Goal: Task Accomplishment & Management: Manage account settings

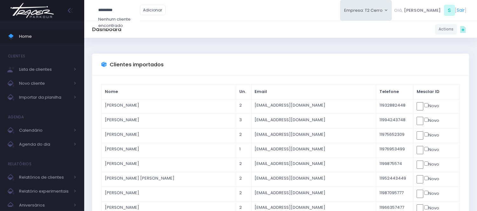
type input "*********"
click at [27, 35] on span "Home" at bounding box center [47, 36] width 57 height 8
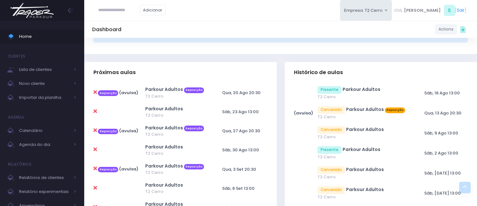
scroll to position [71, 0]
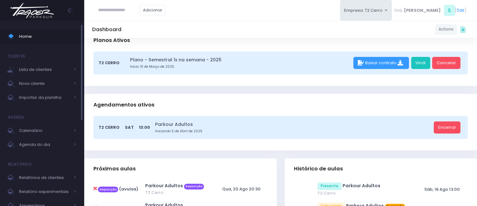
click at [70, 32] on span "Home" at bounding box center [47, 36] width 57 height 8
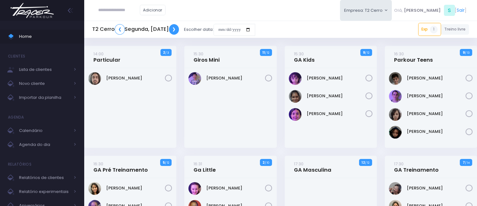
click at [179, 29] on link "❯" at bounding box center [174, 29] width 10 height 10
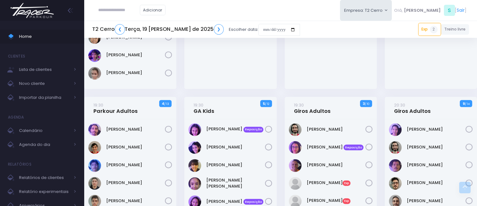
scroll to position [741, 0]
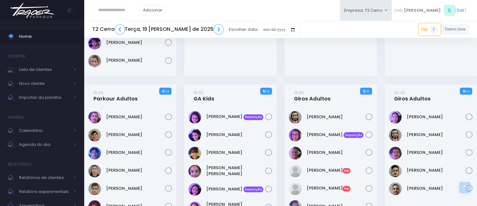
drag, startPoint x: 120, startPoint y: 11, endPoint x: 104, endPoint y: 5, distance: 17.4
click at [119, 11] on input "text" at bounding box center [118, 10] width 41 height 12
type input "**********"
click input "submit" at bounding box center [0, 0] width 0 height 0
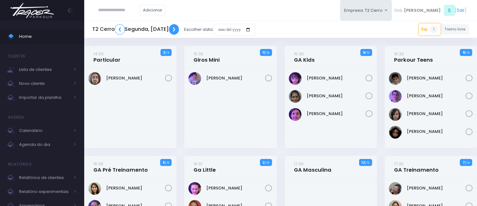
click at [179, 30] on link "❯" at bounding box center [174, 29] width 10 height 10
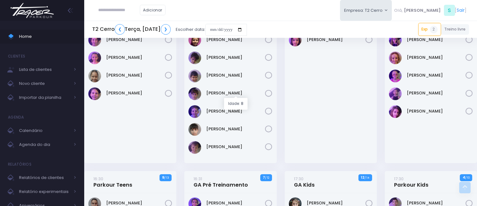
scroll to position [282, 0]
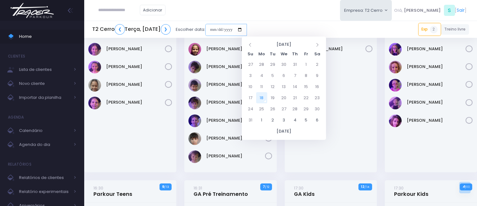
click at [247, 28] on input "date" at bounding box center [226, 30] width 42 height 12
click at [260, 95] on td "18" at bounding box center [261, 97] width 11 height 11
type input "**********"
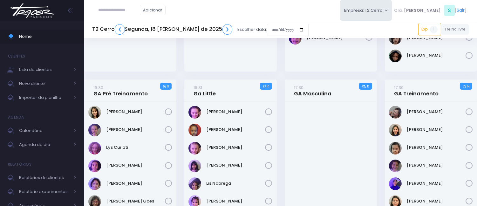
scroll to position [71, 0]
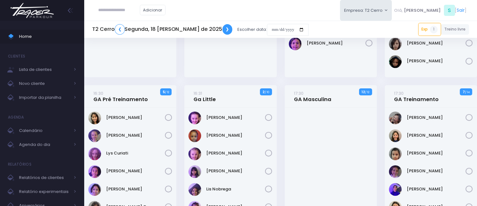
click at [222, 27] on link "❯" at bounding box center [227, 29] width 10 height 10
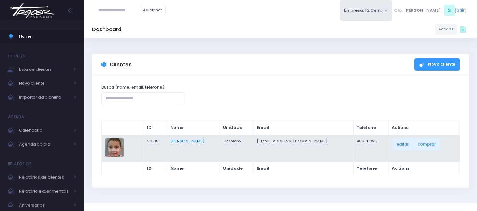
click at [182, 142] on link "[PERSON_NAME]" at bounding box center [187, 141] width 34 height 6
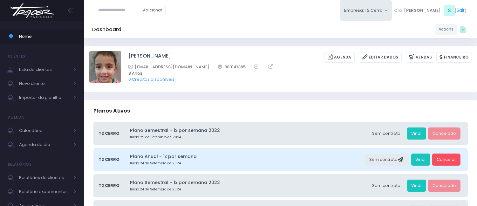
click at [114, 13] on input "text" at bounding box center [118, 10] width 41 height 12
type input "**********"
click input "submit" at bounding box center [0, 0] width 0 height 0
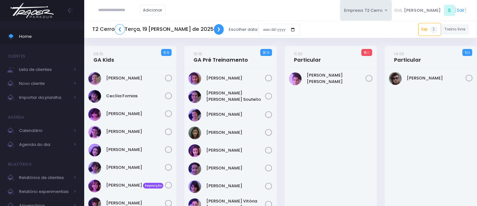
click at [214, 27] on link "❯" at bounding box center [219, 29] width 10 height 10
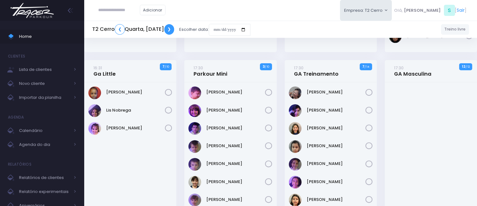
scroll to position [247, 0]
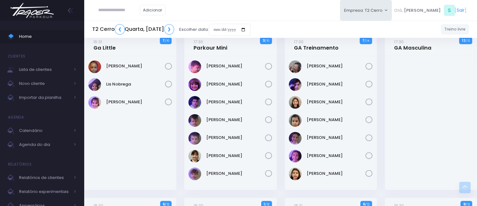
drag, startPoint x: 111, startPoint y: 8, endPoint x: 96, endPoint y: 2, distance: 15.8
click at [109, 7] on input "text" at bounding box center [118, 10] width 41 height 12
type input "*"
type input "********"
click input "submit" at bounding box center [0, 0] width 0 height 0
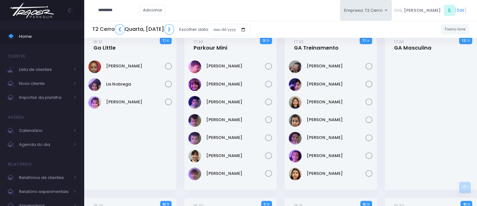
type input "**********"
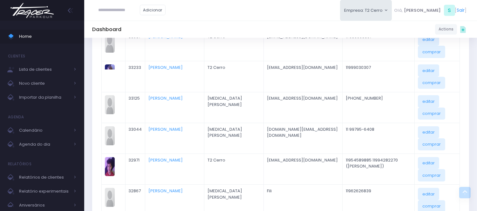
scroll to position [218, 0]
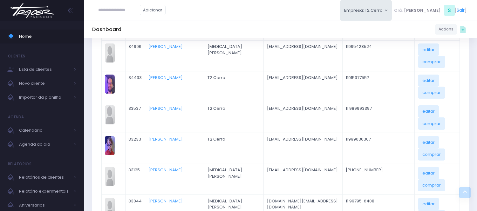
click at [122, 13] on input "text" at bounding box center [118, 10] width 41 height 12
type input "****"
click input "submit" at bounding box center [0, 0] width 0 height 0
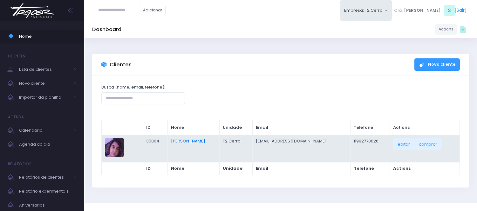
click at [194, 142] on link "Benjamim Skromov" at bounding box center [188, 141] width 34 height 6
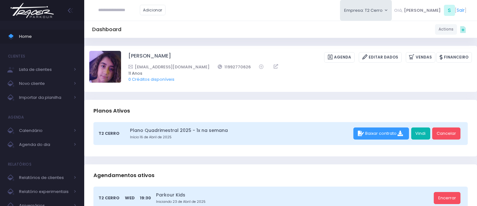
click at [422, 129] on link "Vindi" at bounding box center [420, 133] width 19 height 12
click at [25, 36] on span "Home" at bounding box center [47, 36] width 57 height 8
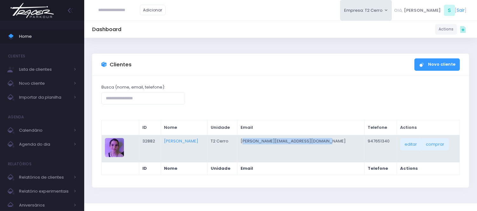
drag, startPoint x: 340, startPoint y: 141, endPoint x: 262, endPoint y: 142, distance: 78.5
click at [262, 142] on td "[PERSON_NAME][EMAIL_ADDRESS][DOMAIN_NAME]" at bounding box center [300, 148] width 127 height 27
drag, startPoint x: 341, startPoint y: 138, endPoint x: 251, endPoint y: 142, distance: 90.0
click at [251, 142] on tr "JM 32882 Lívia Stevani Schargel T2 Cerro sylvia.lipes@ateliercustomize.com.br 9…" at bounding box center [281, 148] width 358 height 27
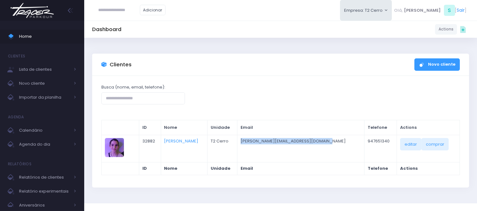
copy tr "sylvia.lipes@ateliercustomize.com.br"
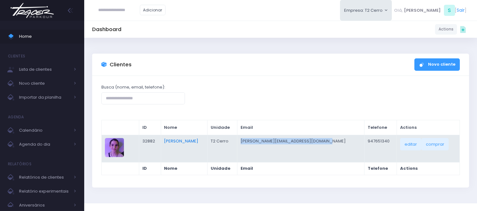
click at [191, 139] on link "Lívia Stevani Schargel" at bounding box center [181, 141] width 34 height 6
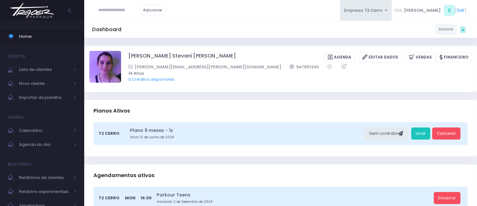
click at [123, 8] on input "text" at bounding box center [118, 10] width 41 height 12
type input "**********"
click input "submit" at bounding box center [0, 0] width 0 height 0
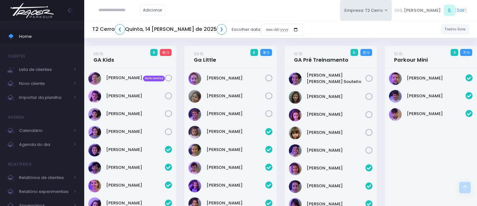
scroll to position [882, 0]
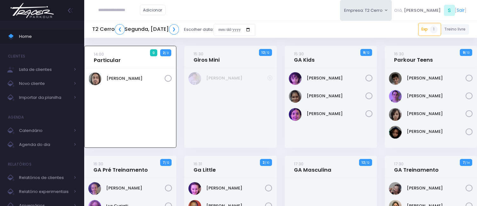
scroll to position [46, 0]
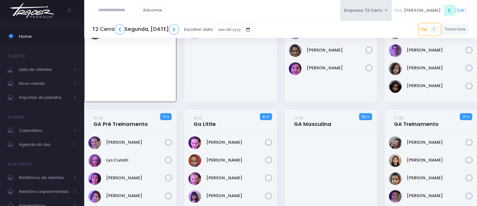
drag, startPoint x: 134, startPoint y: 7, endPoint x: 132, endPoint y: 4, distance: 3.4
click at [135, 7] on input "text" at bounding box center [118, 10] width 41 height 12
type input "*******"
click input "submit" at bounding box center [0, 0] width 0 height 0
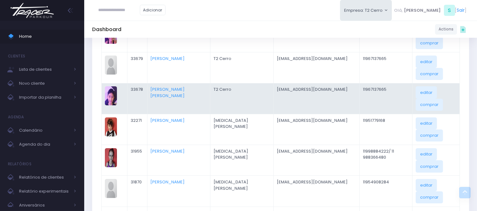
scroll to position [176, 0]
click at [184, 85] on link "[PERSON_NAME] [PERSON_NAME]" at bounding box center [167, 91] width 34 height 12
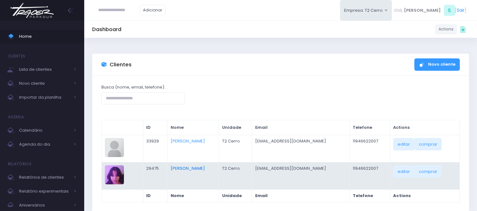
click at [196, 167] on link "[PERSON_NAME]" at bounding box center [188, 168] width 34 height 6
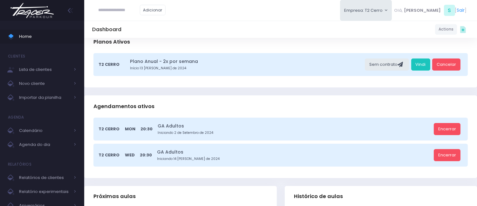
scroll to position [71, 0]
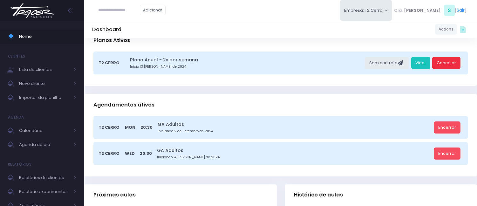
click at [444, 63] on link "Cancelar" at bounding box center [446, 63] width 28 height 12
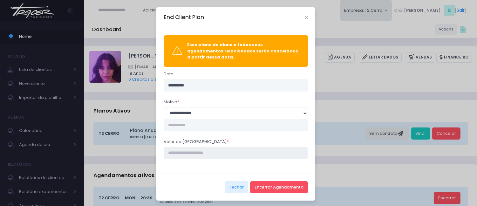
click at [180, 151] on input "Valor do estorno *" at bounding box center [236, 153] width 145 height 12
type input "*****"
click at [269, 181] on button "Encerrar Agendamento" at bounding box center [279, 187] width 58 height 12
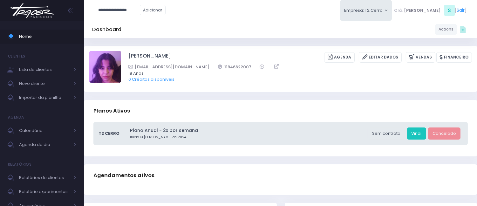
type input "**********"
click input "submit" at bounding box center [0, 0] width 0 height 0
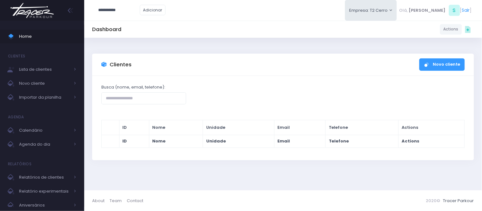
type input "**********"
click input "submit" at bounding box center [0, 0] width 0 height 0
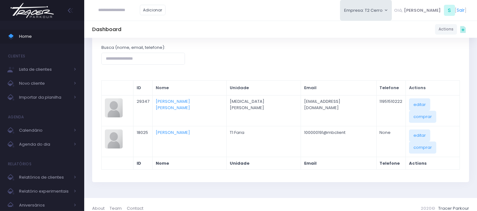
scroll to position [40, 0]
click at [119, 10] on input "text" at bounding box center [118, 10] width 41 height 12
type input "*"
type input "**********"
click input "submit" at bounding box center [0, 0] width 0 height 0
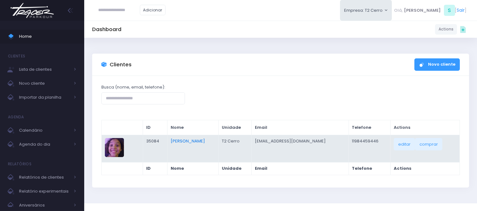
click at [196, 140] on link "João Mourão" at bounding box center [188, 141] width 34 height 6
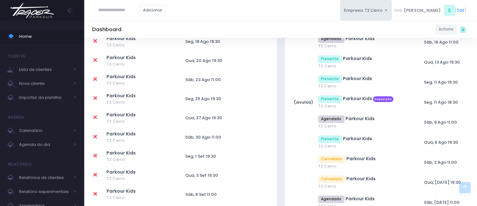
scroll to position [282, 0]
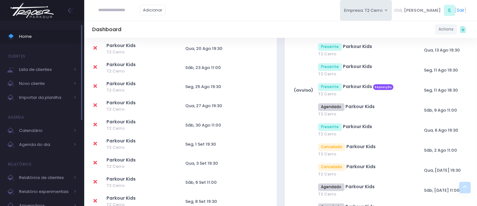
click at [29, 31] on link "Home" at bounding box center [42, 37] width 84 height 14
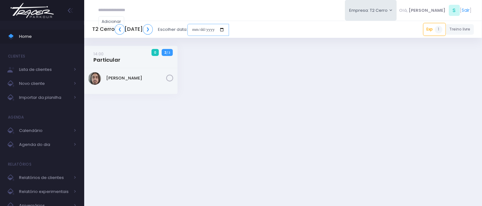
click at [229, 29] on input "date" at bounding box center [208, 30] width 42 height 12
click at [261, 6] on div "Adicionar Empresa: T2 Cerro T2 Cerro T3 Santana T4 Pompeia Olá, S [" at bounding box center [283, 10] width 398 height 21
click at [229, 31] on input "date" at bounding box center [208, 30] width 42 height 12
click at [229, 29] on input "date" at bounding box center [208, 30] width 42 height 12
click at [229, 28] on input "date" at bounding box center [208, 30] width 42 height 12
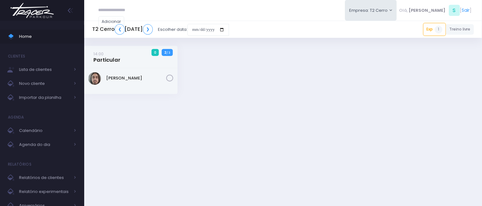
click at [132, 6] on input "text" at bounding box center [118, 10] width 41 height 12
type input "**********"
click input "submit" at bounding box center [0, 0] width 0 height 0
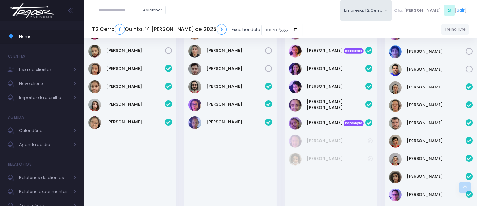
scroll to position [847, 0]
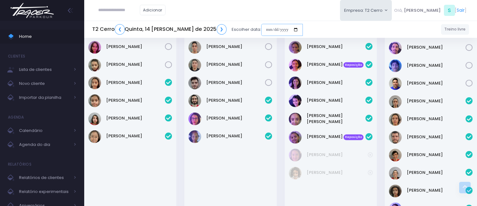
click at [261, 26] on input "date" at bounding box center [282, 30] width 42 height 12
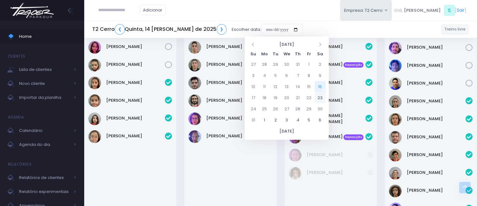
click at [316, 96] on td "23" at bounding box center [319, 97] width 11 height 11
type input "**********"
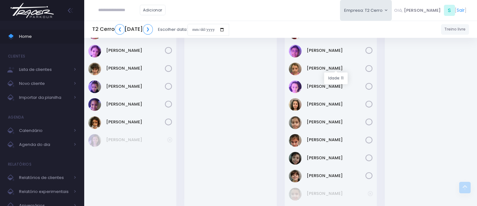
scroll to position [564, 0]
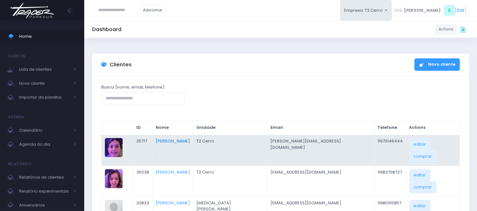
click at [183, 138] on link "[PERSON_NAME]" at bounding box center [173, 141] width 34 height 6
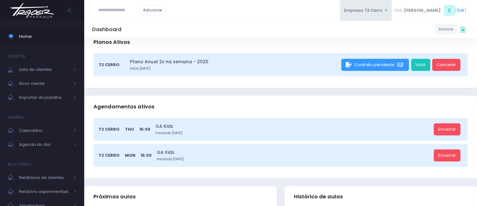
scroll to position [71, 0]
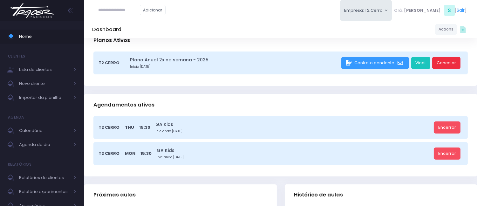
click at [448, 66] on link "Cancelar" at bounding box center [446, 63] width 28 height 12
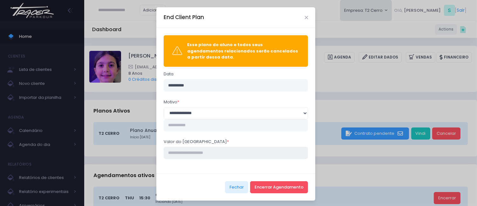
click at [248, 147] on input "Valor do estorno *" at bounding box center [236, 153] width 145 height 12
type input "****"
click at [276, 187] on button "Encerrar Agendamento" at bounding box center [279, 187] width 58 height 12
click at [276, 186] on button "Encerrar Agendamento" at bounding box center [279, 187] width 58 height 12
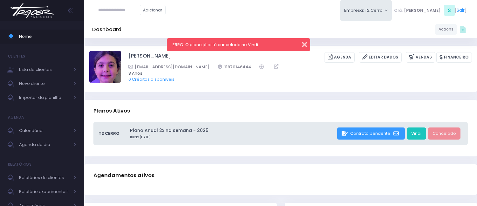
click at [305, 43] on button "button" at bounding box center [300, 43] width 13 height 7
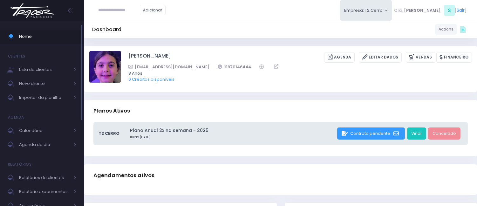
click at [50, 37] on span "Home" at bounding box center [47, 36] width 57 height 8
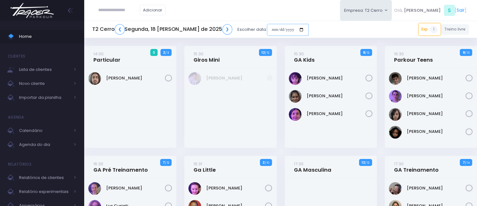
click at [267, 30] on input "date" at bounding box center [288, 30] width 42 height 12
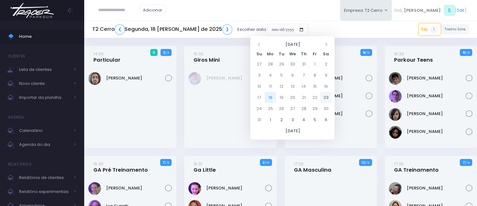
click at [322, 98] on td "23" at bounding box center [325, 97] width 11 height 11
type input "**********"
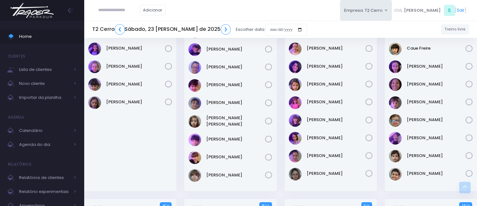
scroll to position [353, 0]
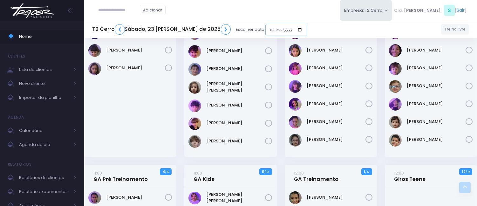
click at [265, 27] on input "date" at bounding box center [286, 30] width 42 height 12
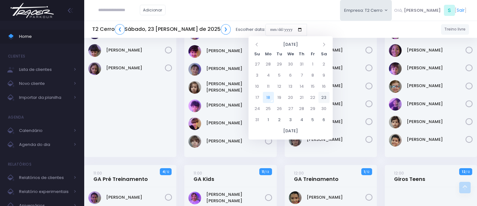
click at [324, 94] on td "23" at bounding box center [323, 97] width 11 height 11
type input "**********"
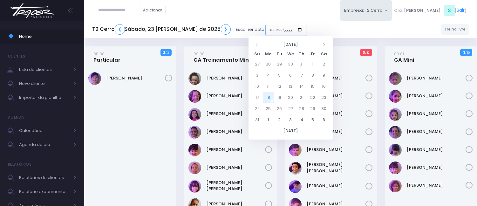
click at [265, 33] on input "date" at bounding box center [286, 30] width 42 height 12
click at [327, 84] on td "16" at bounding box center [323, 86] width 11 height 11
type input "**********"
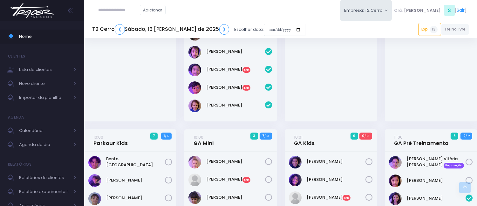
scroll to position [212, 0]
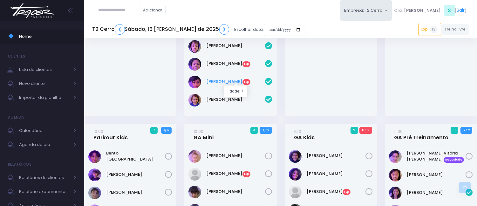
click at [223, 83] on link "[PERSON_NAME] Exp" at bounding box center [235, 81] width 59 height 6
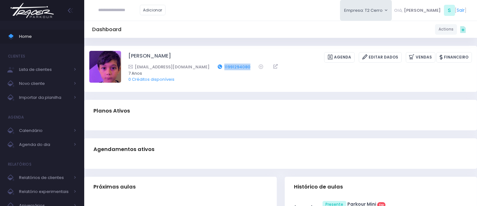
drag, startPoint x: 226, startPoint y: 67, endPoint x: 198, endPoint y: 66, distance: 28.0
click at [198, 66] on div "[EMAIL_ADDRESS][DOMAIN_NAME] 11991294080" at bounding box center [295, 67] width 335 height 7
copy link "11991294080"
click at [19, 31] on link "Home" at bounding box center [42, 37] width 84 height 14
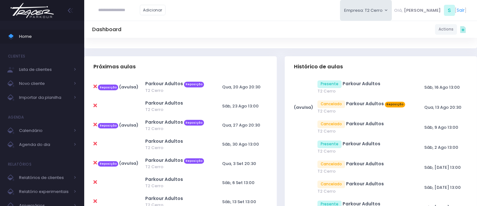
scroll to position [176, 0]
